Goal: Task Accomplishment & Management: Manage account settings

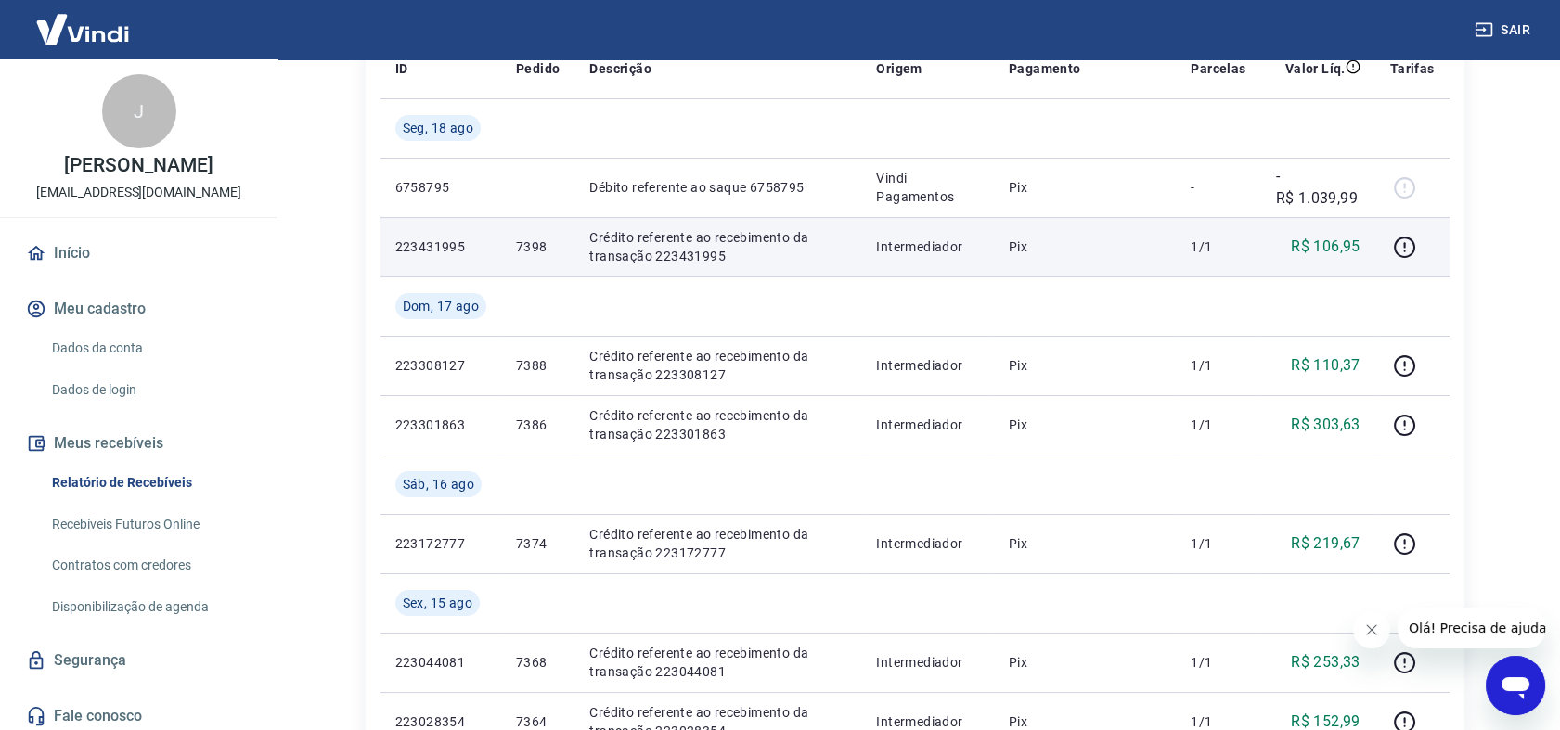
scroll to position [309, 0]
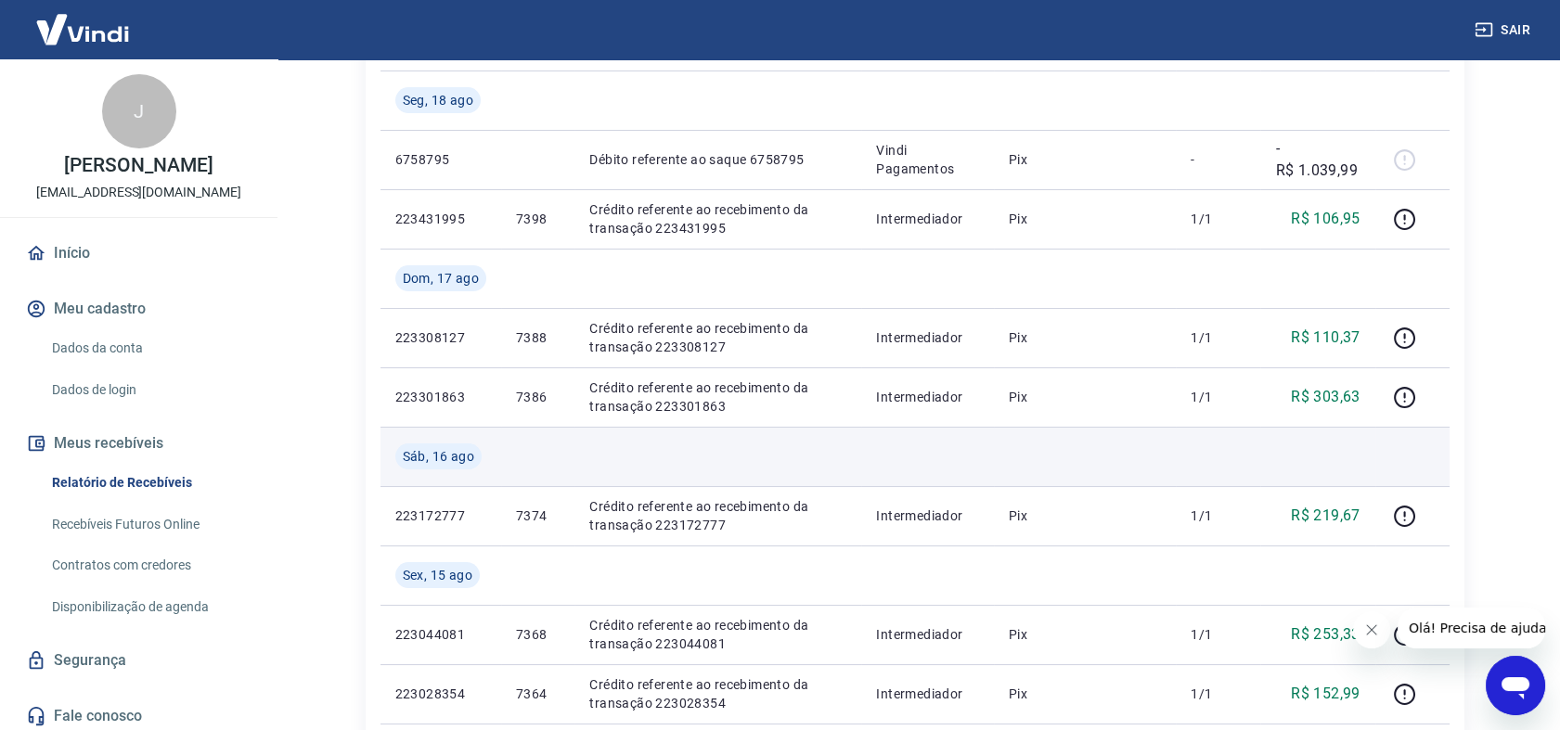
click at [821, 447] on td at bounding box center [717, 456] width 287 height 59
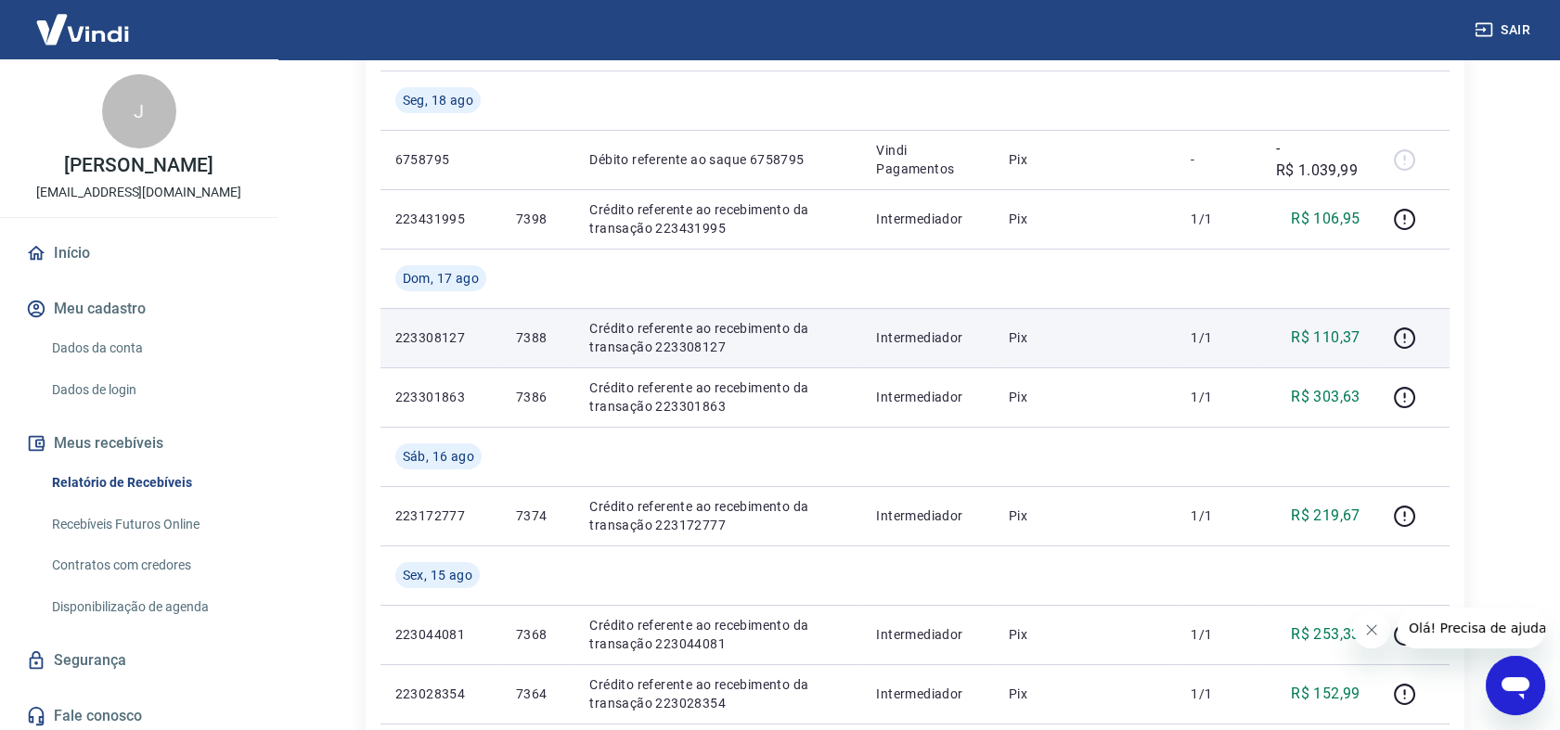
click at [698, 343] on p "Crédito referente ao recebimento da transação 223308127" at bounding box center [717, 337] width 257 height 37
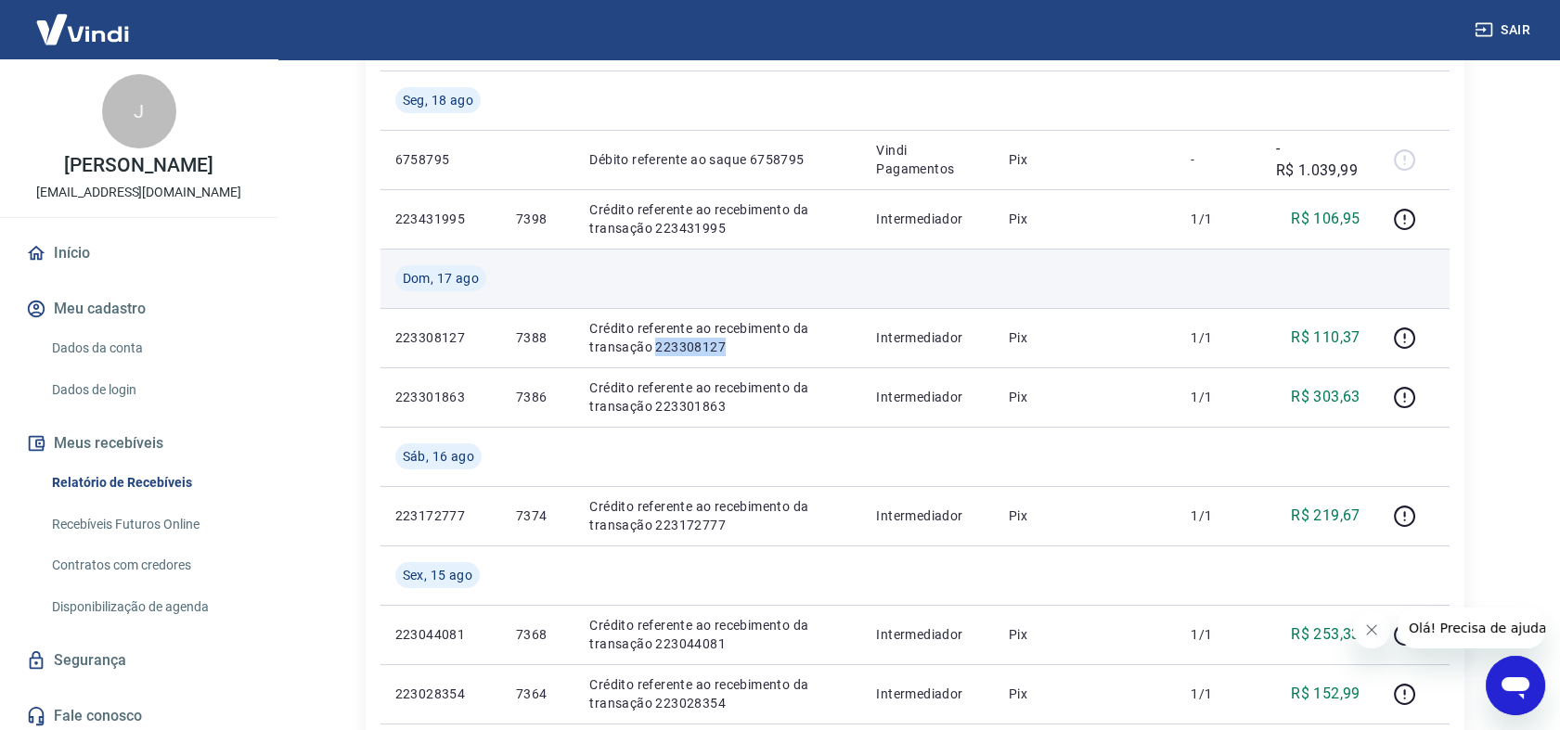
copy p "223308127"
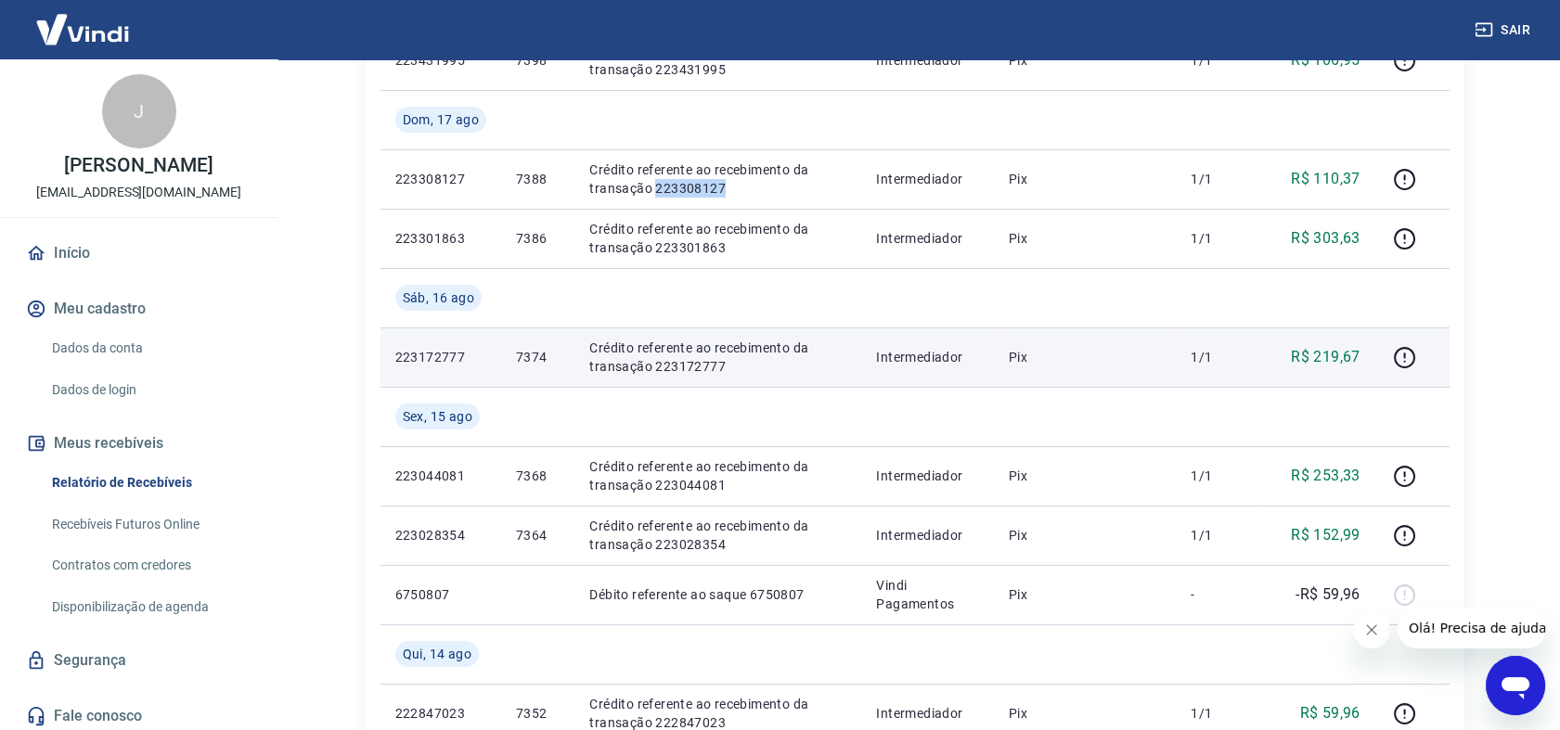
scroll to position [515, 0]
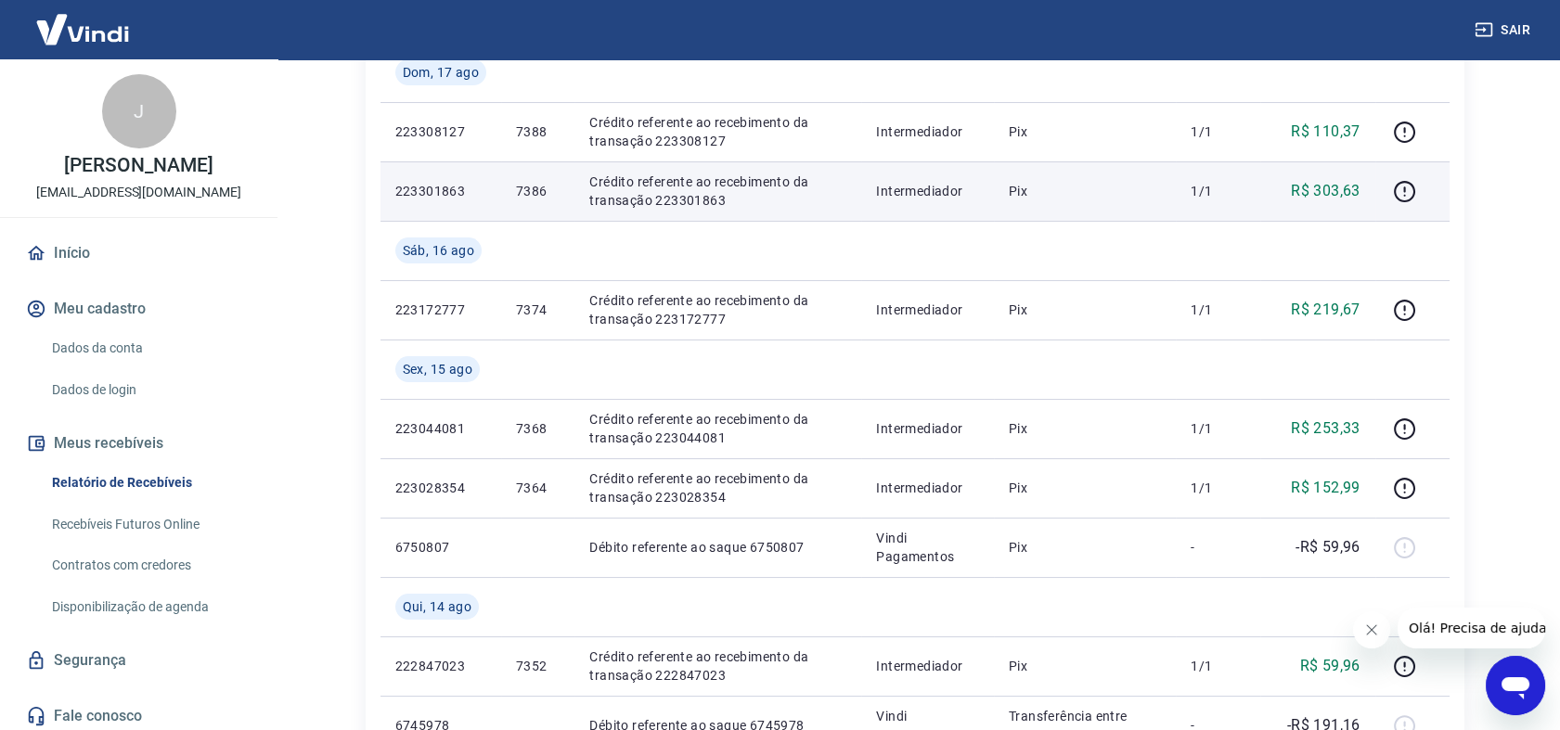
click at [689, 197] on p "Crédito referente ao recebimento da transação 223301863" at bounding box center [717, 191] width 257 height 37
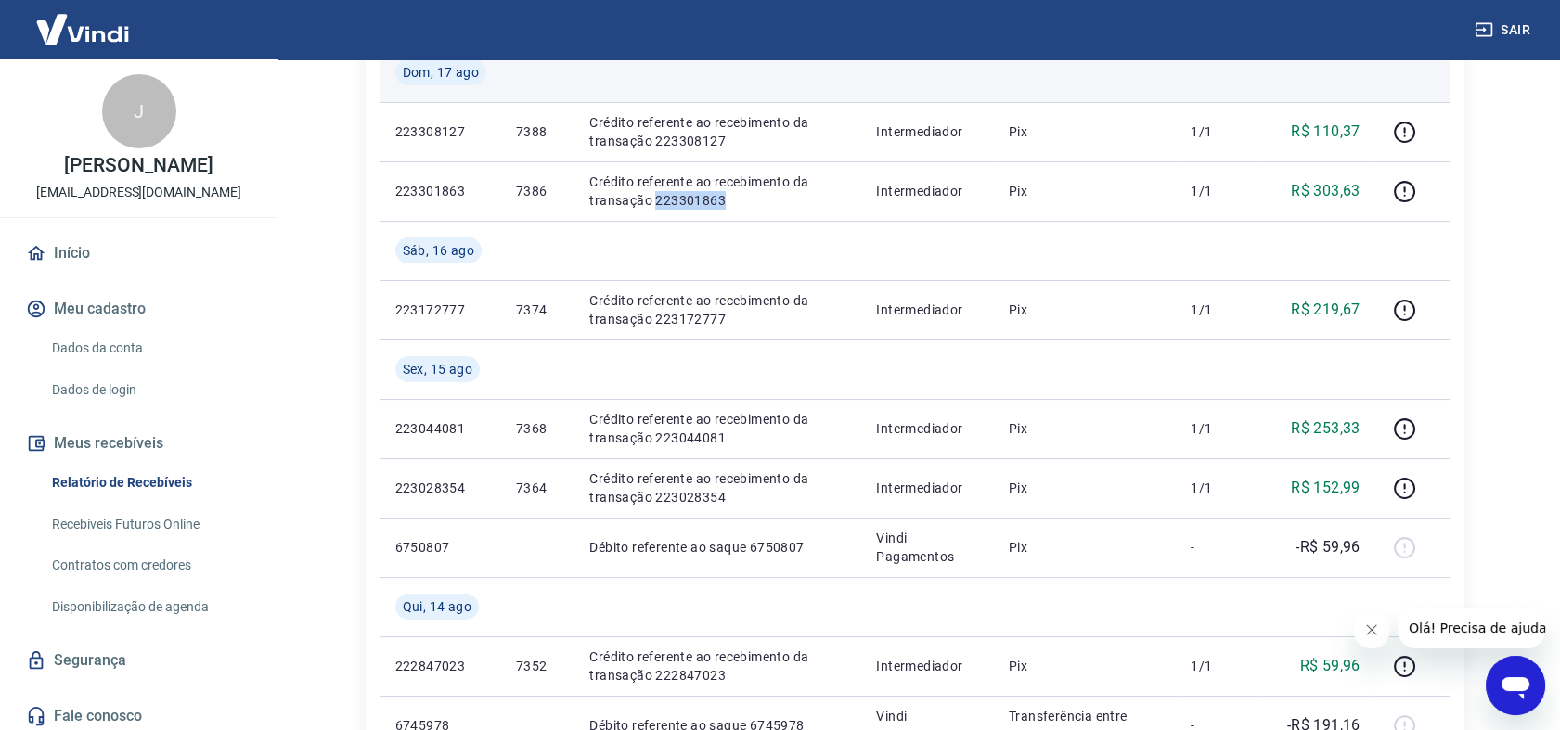
copy p "223301863"
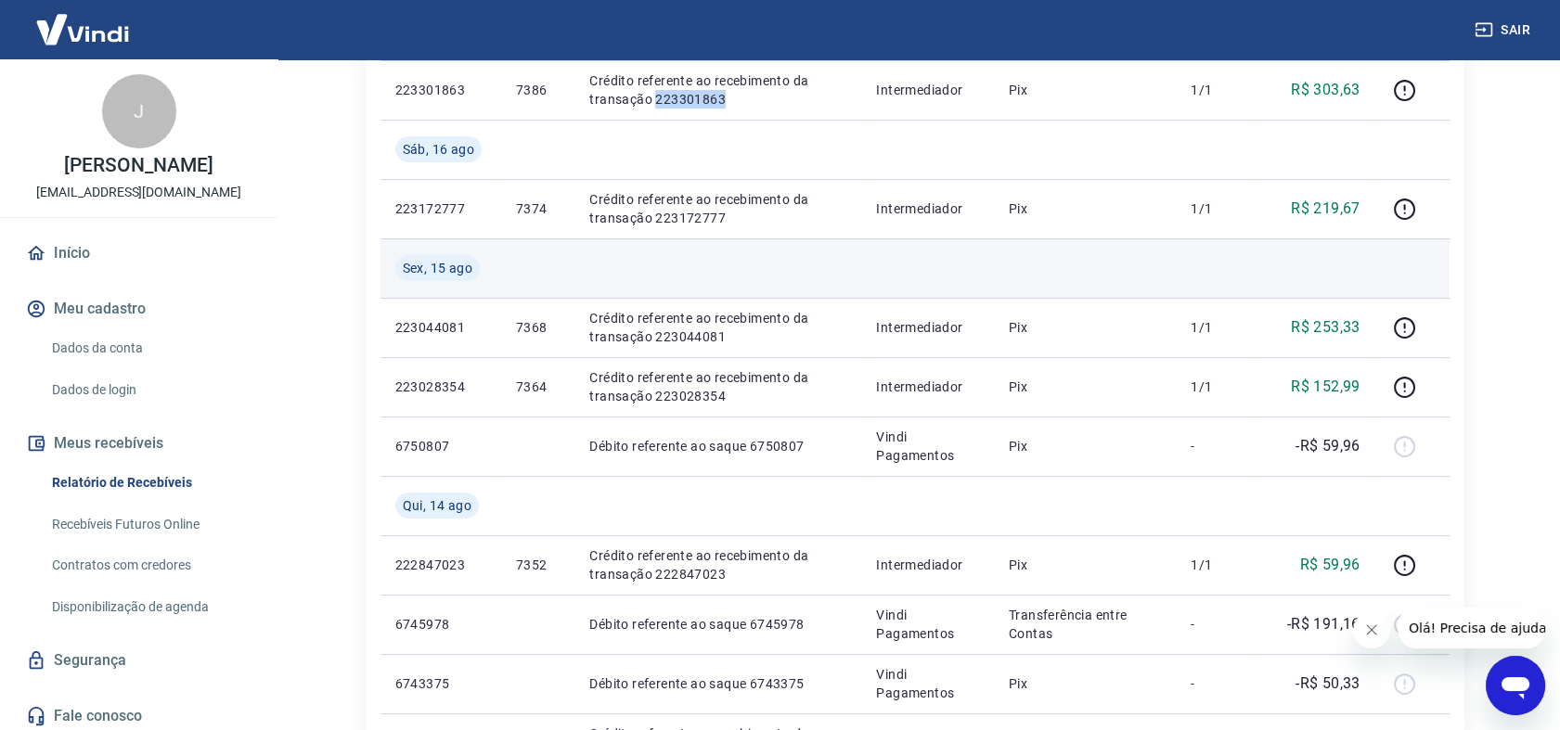
scroll to position [618, 0]
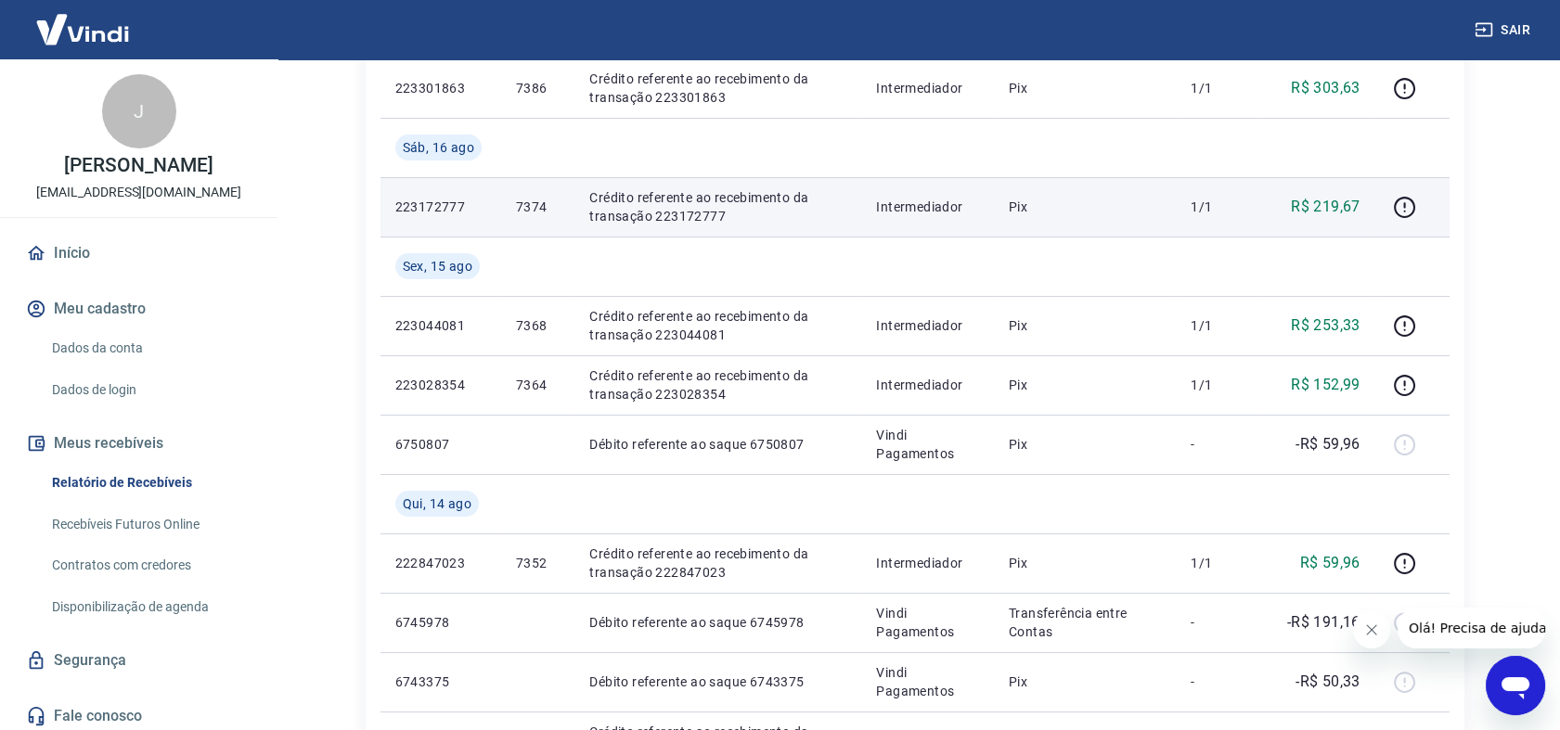
click at [676, 210] on p "Crédito referente ao recebimento da transação 223172777" at bounding box center [717, 206] width 257 height 37
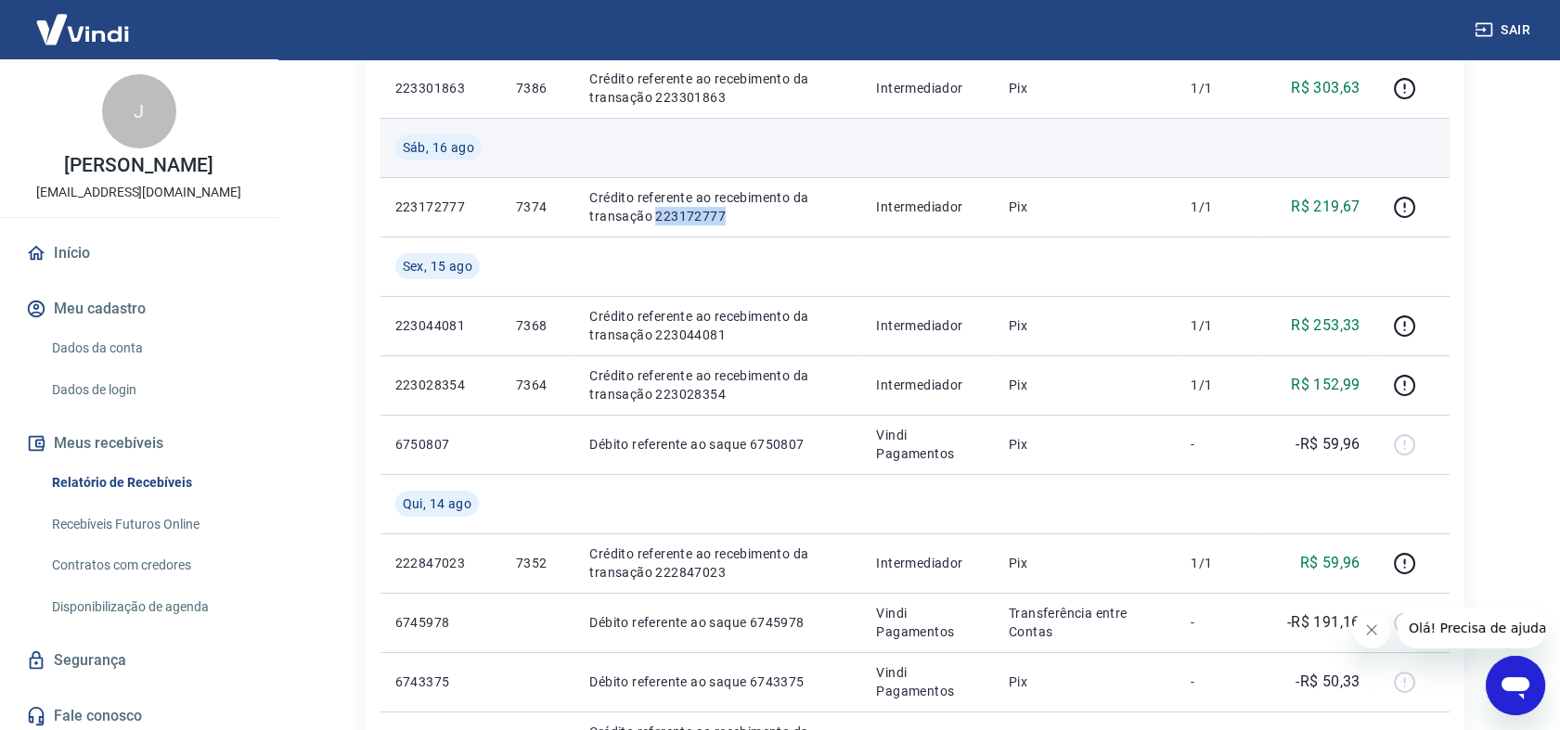
copy p "223172777"
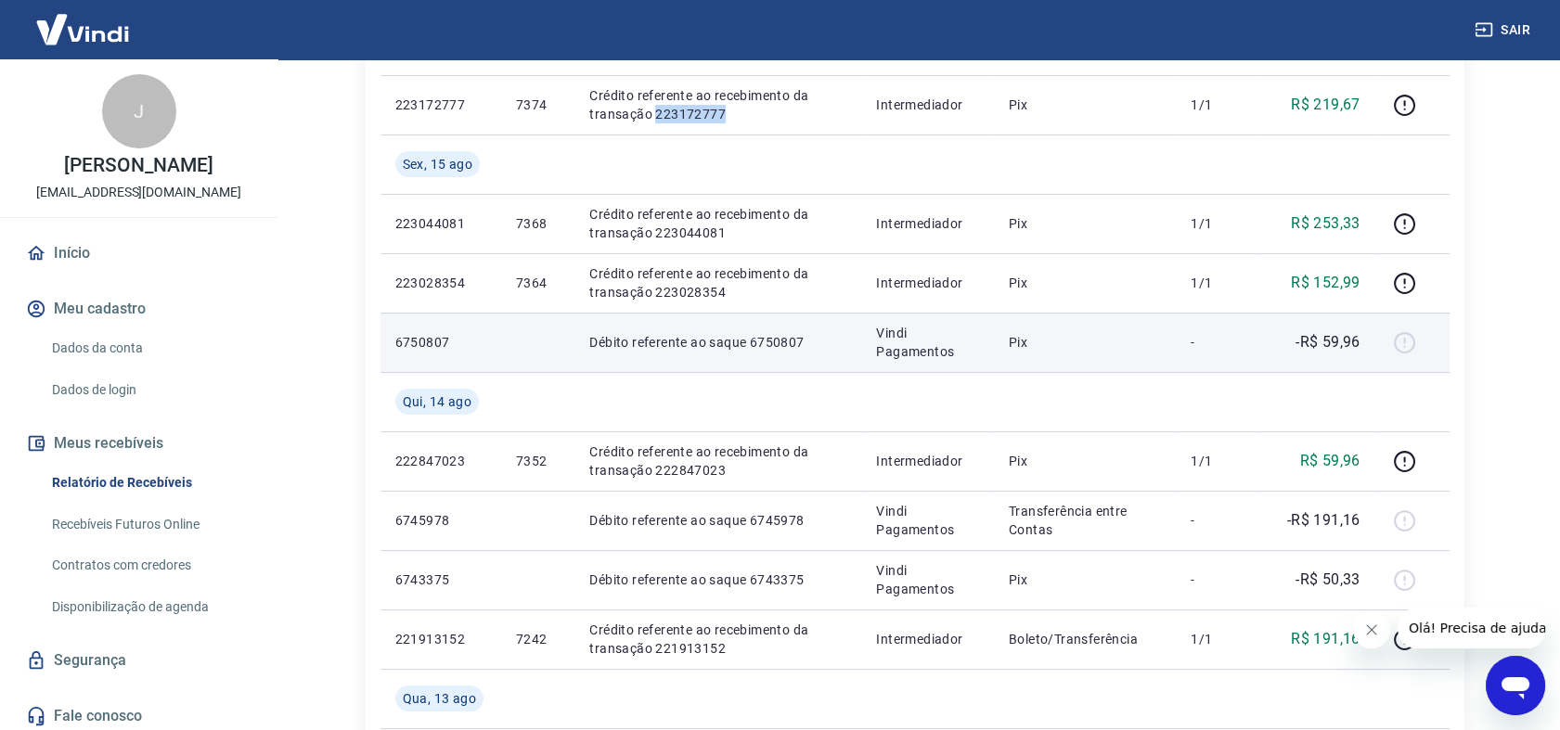
scroll to position [721, 0]
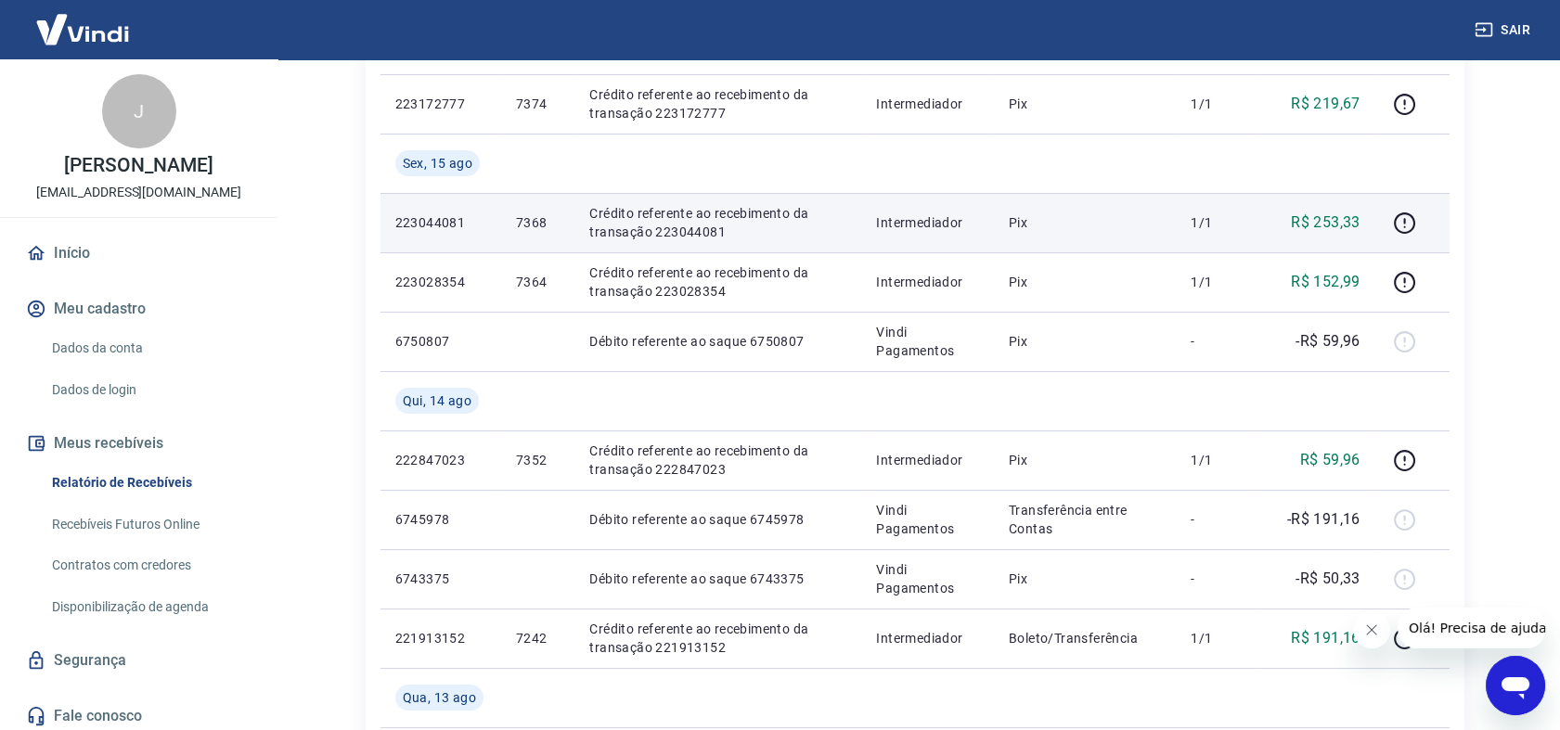
click at [694, 230] on p "Crédito referente ao recebimento da transação 223044081" at bounding box center [717, 222] width 257 height 37
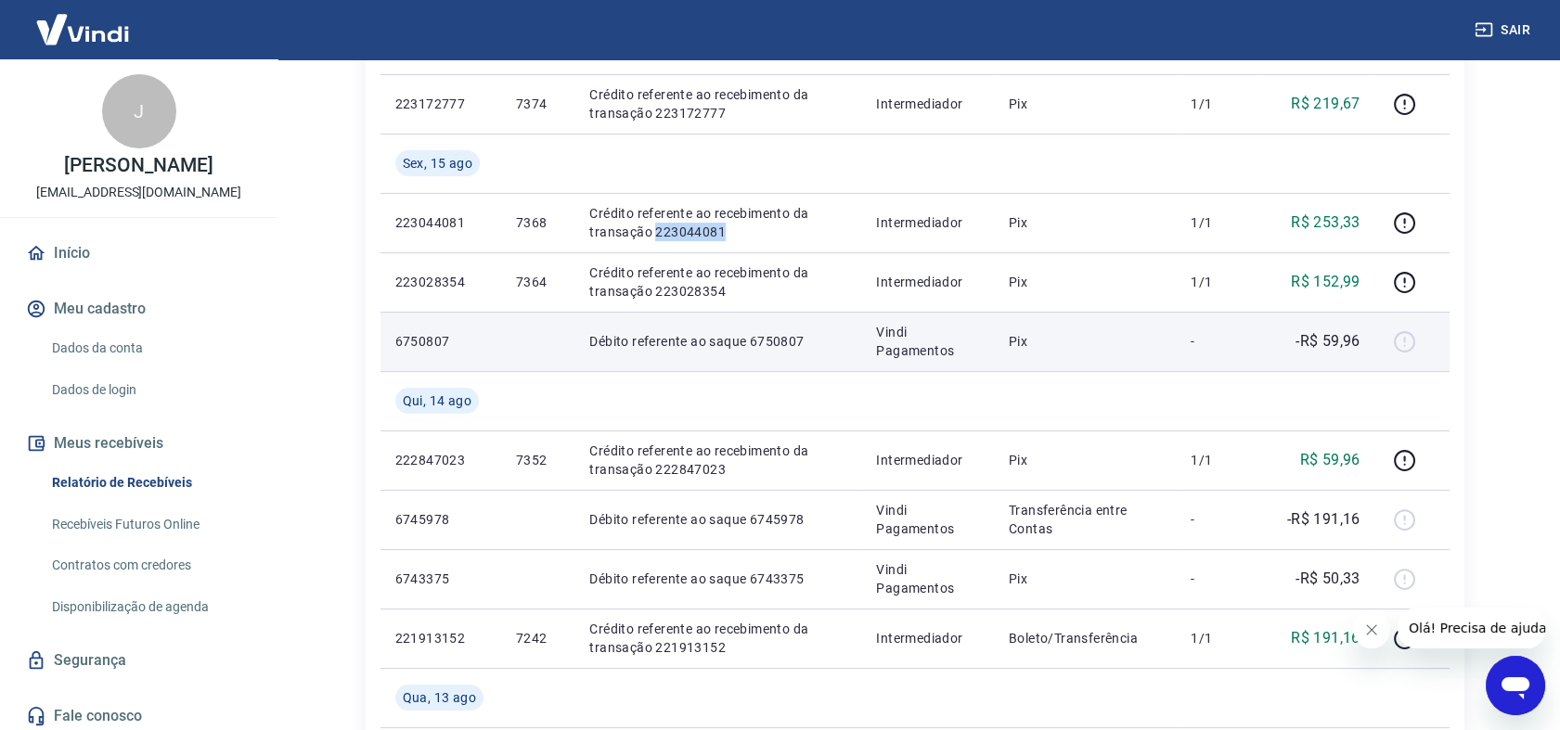
copy p "223044081"
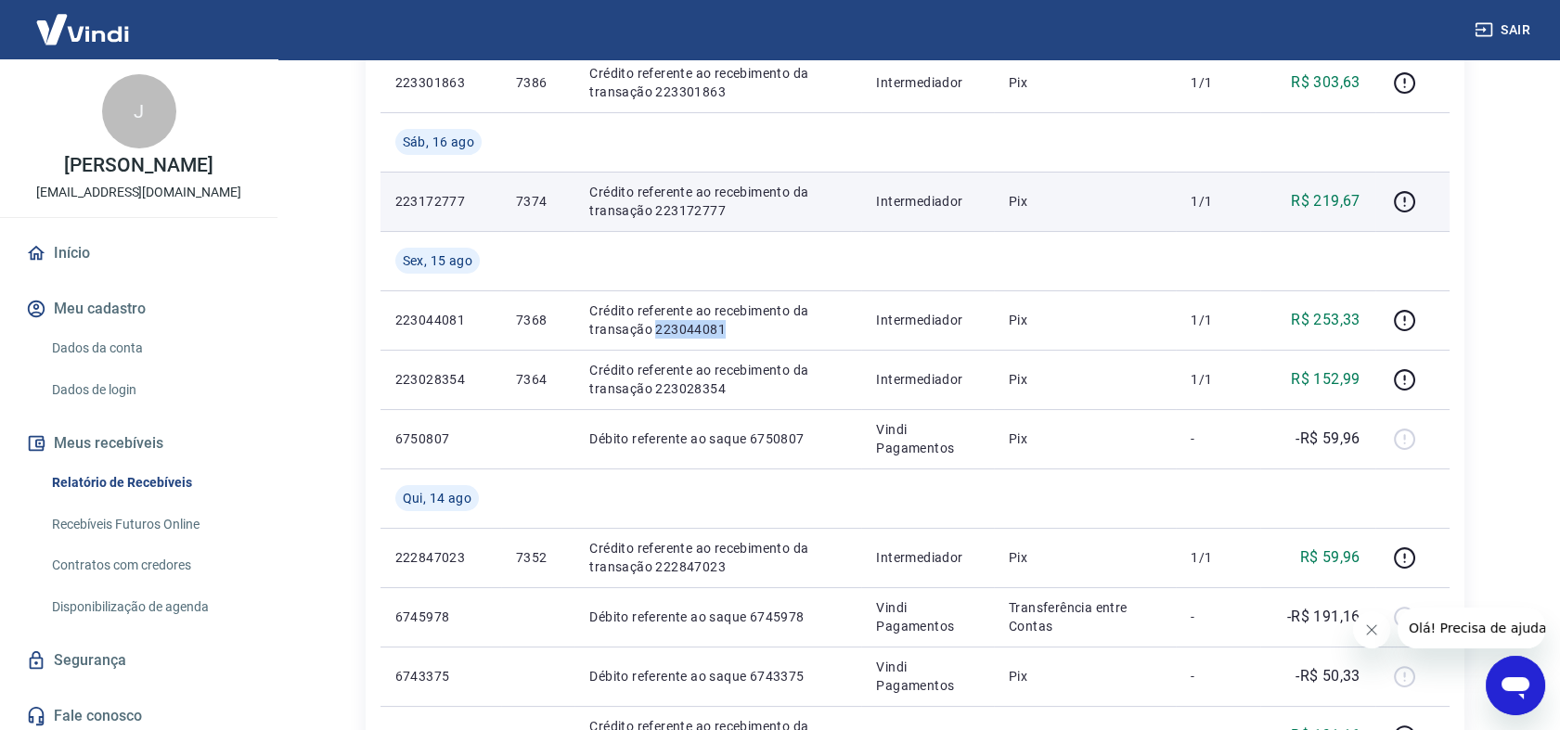
scroll to position [618, 0]
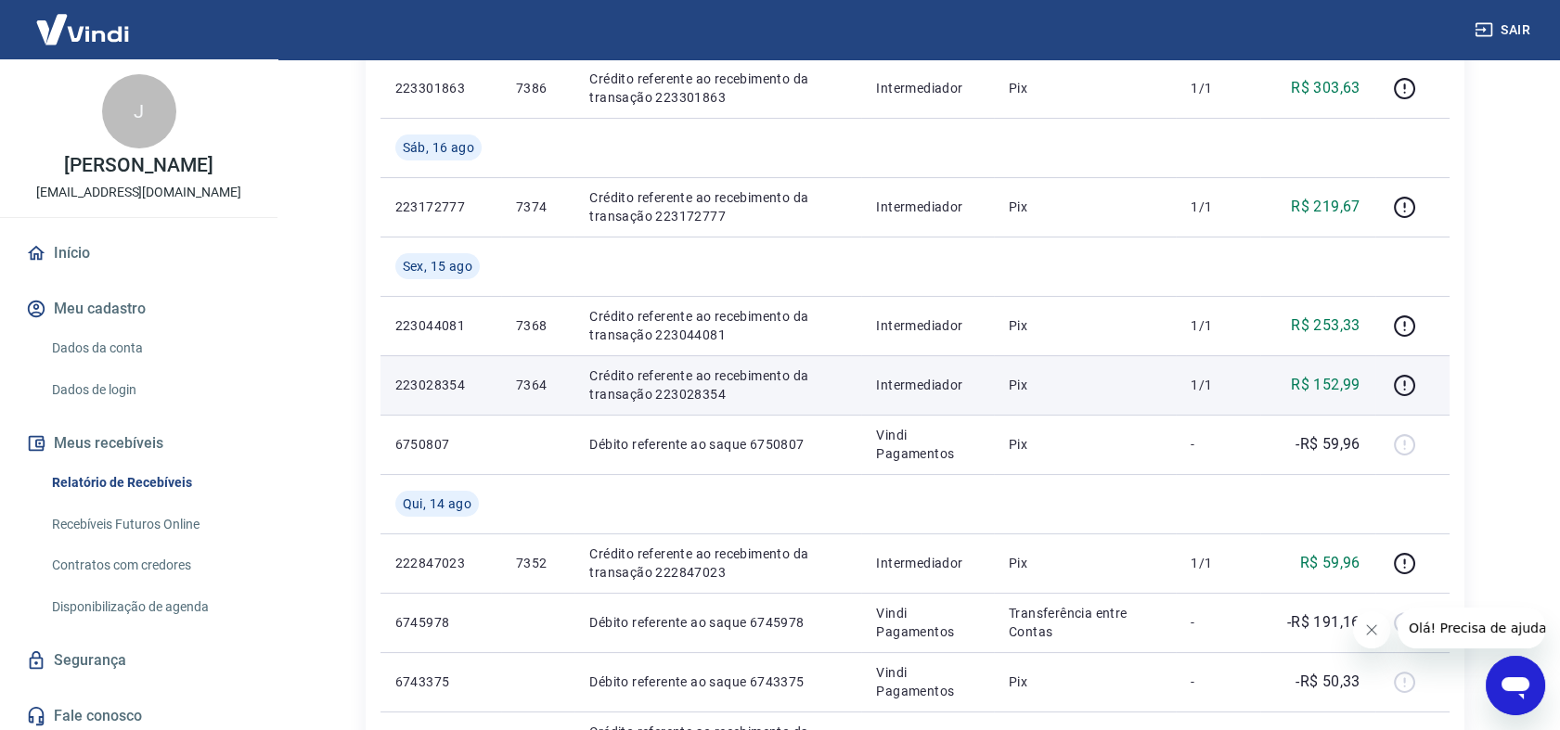
click at [694, 393] on p "Crédito referente ao recebimento da transação 223028354" at bounding box center [717, 385] width 257 height 37
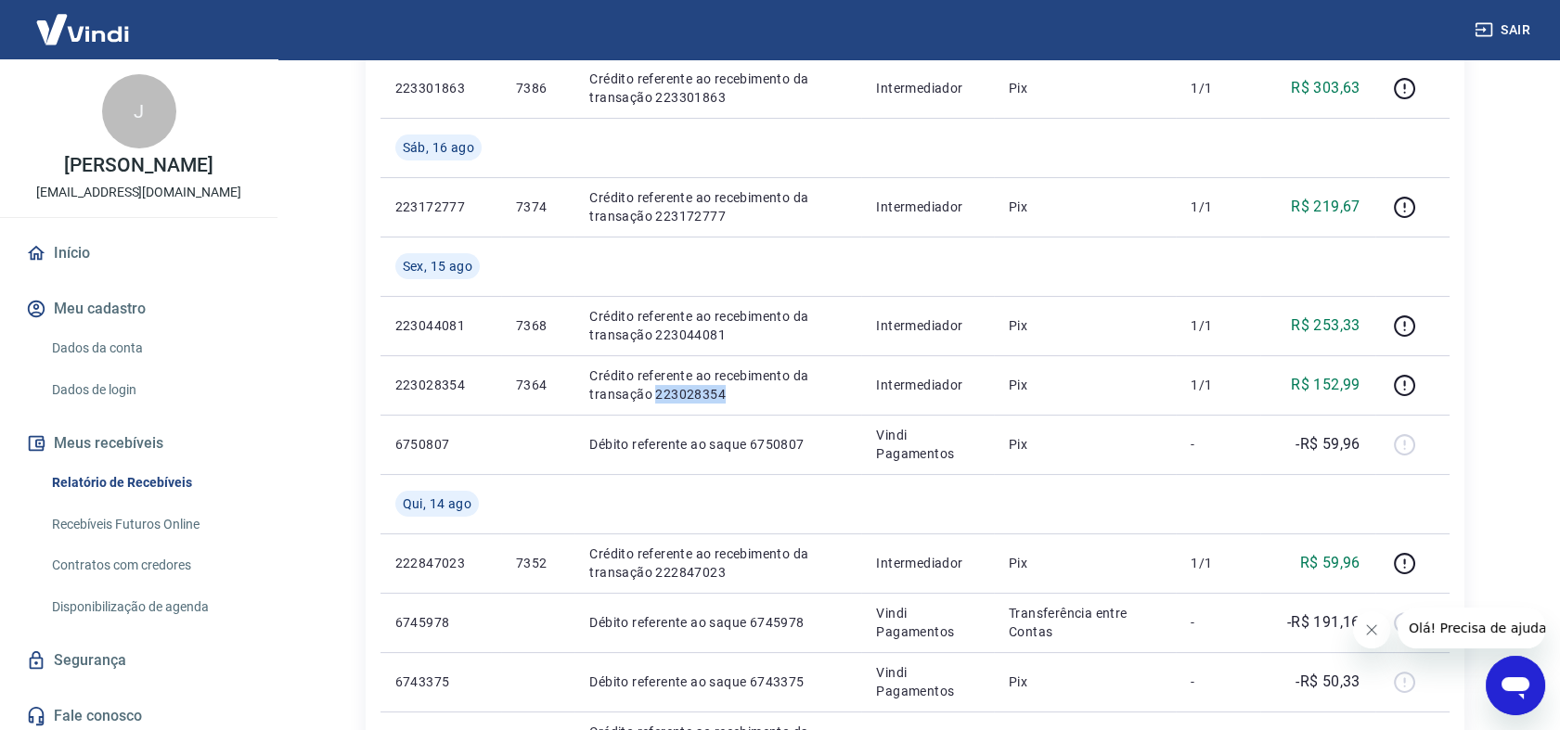
copy p "223028354"
